Goal: Register for event/course

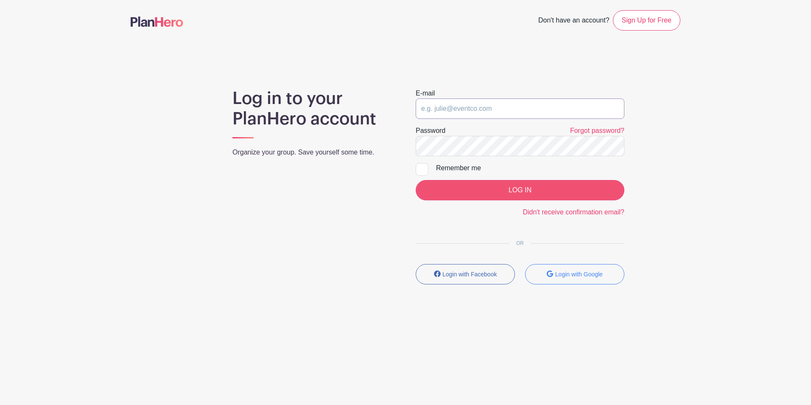
type input "[EMAIL_ADDRESS][DOMAIN_NAME]"
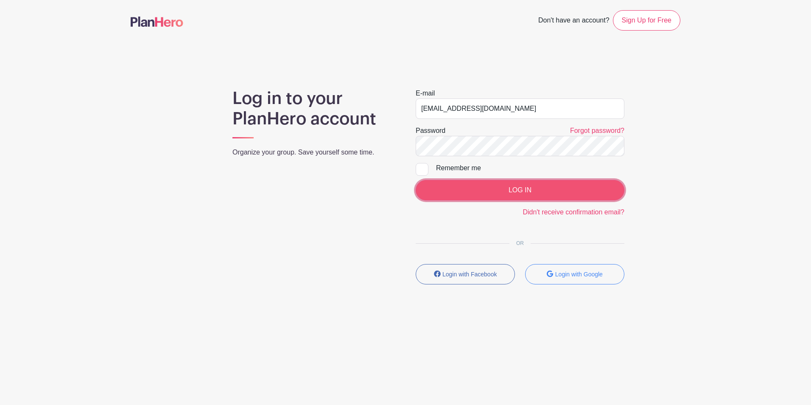
click at [546, 186] on input "LOG IN" at bounding box center [520, 190] width 209 height 20
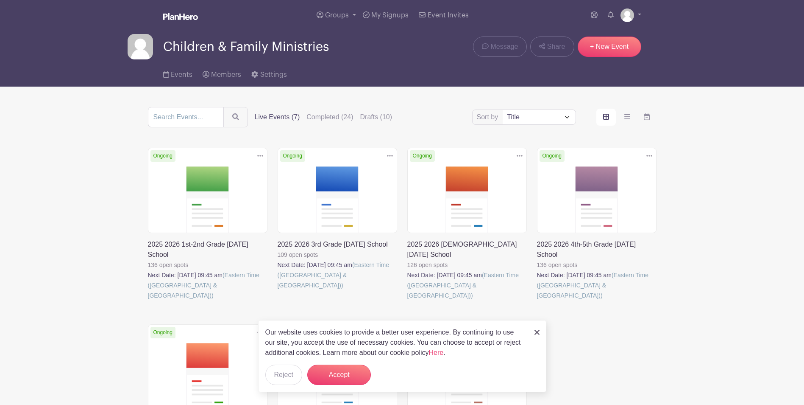
click at [538, 332] on img at bounding box center [537, 332] width 5 height 5
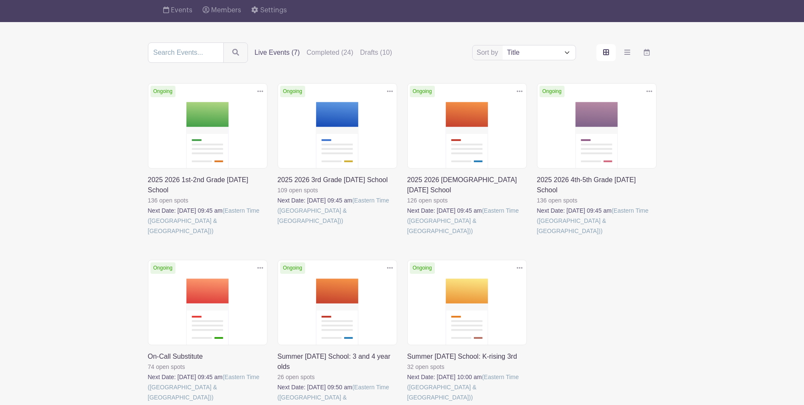
scroll to position [127, 0]
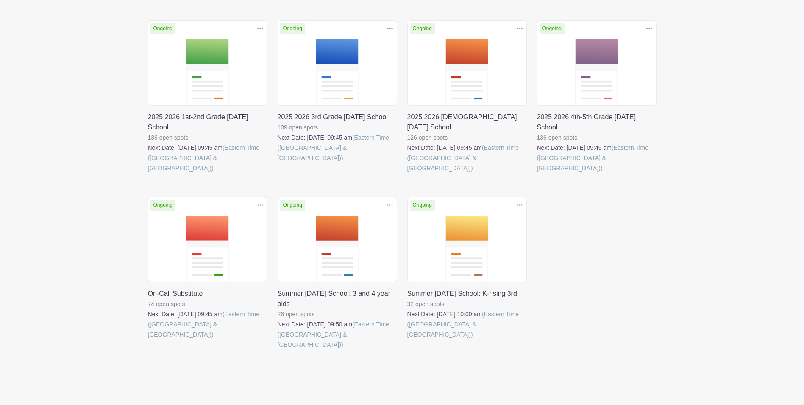
click at [278, 349] on link at bounding box center [278, 349] width 0 height 0
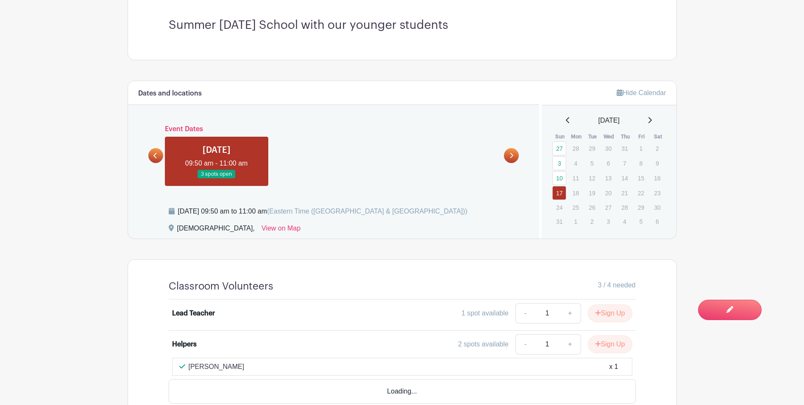
scroll to position [331, 0]
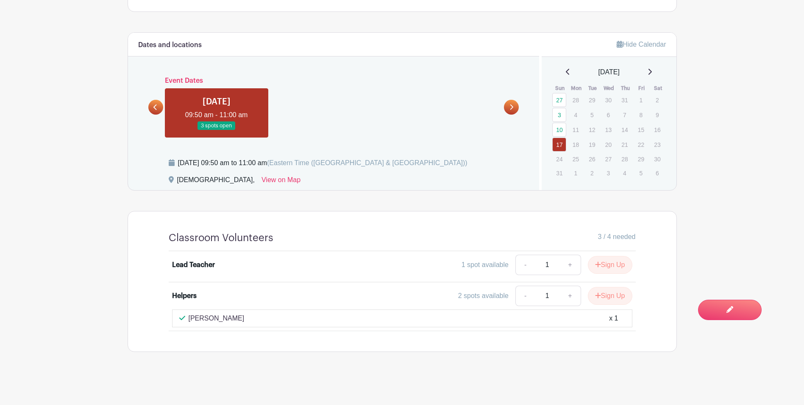
click at [469, 296] on div "2 spots available" at bounding box center [483, 295] width 50 height 10
click at [473, 260] on div "1 spot available" at bounding box center [485, 265] width 47 height 10
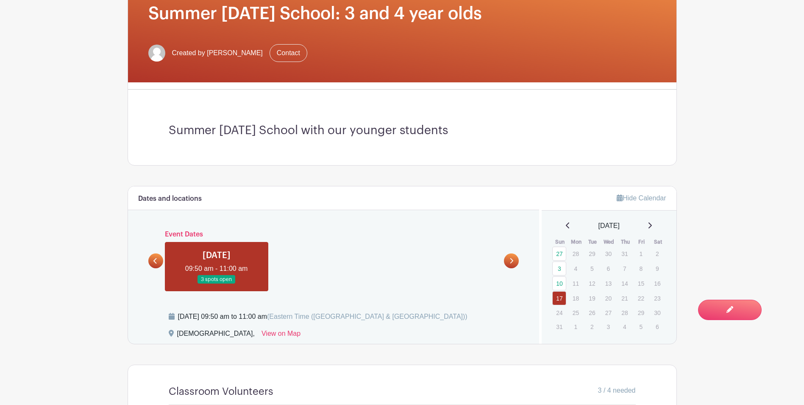
scroll to position [162, 0]
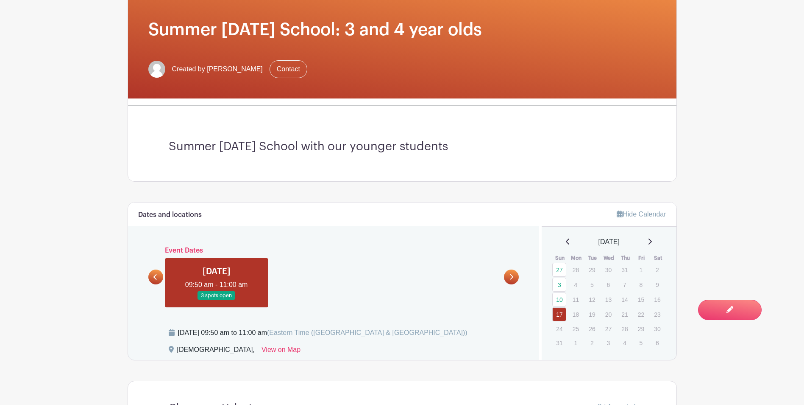
scroll to position [127, 0]
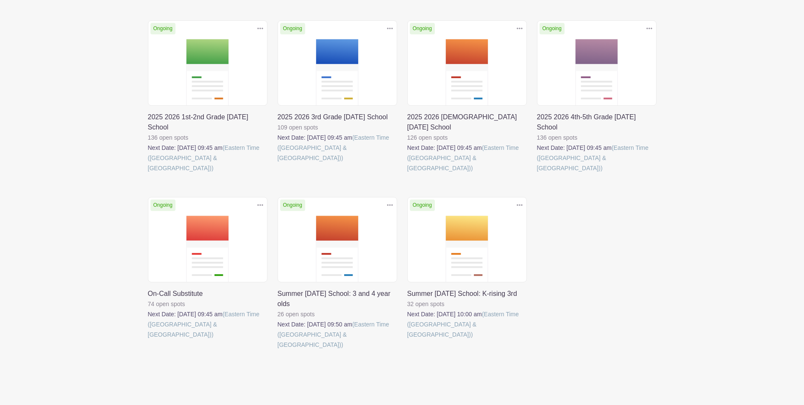
click at [408, 339] on link at bounding box center [408, 339] width 0 height 0
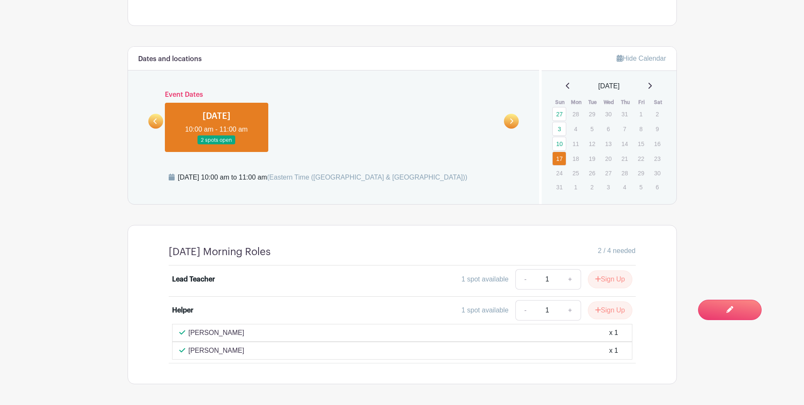
scroll to position [339, 0]
